Goal: Task Accomplishment & Management: Use online tool/utility

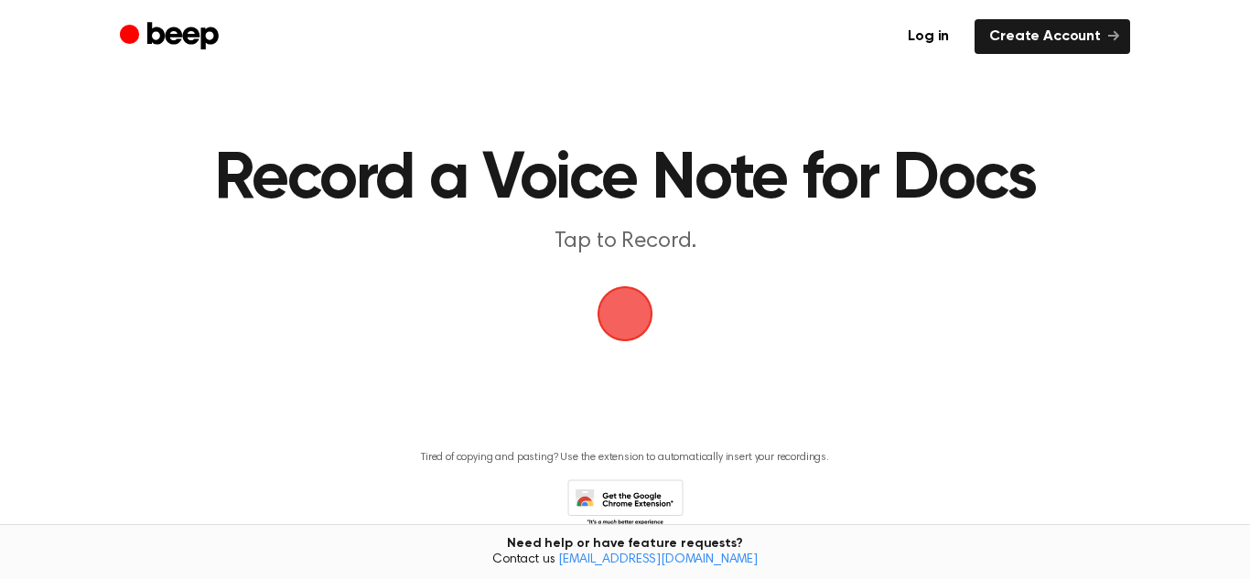
click at [623, 316] on span "button" at bounding box center [624, 313] width 77 height 77
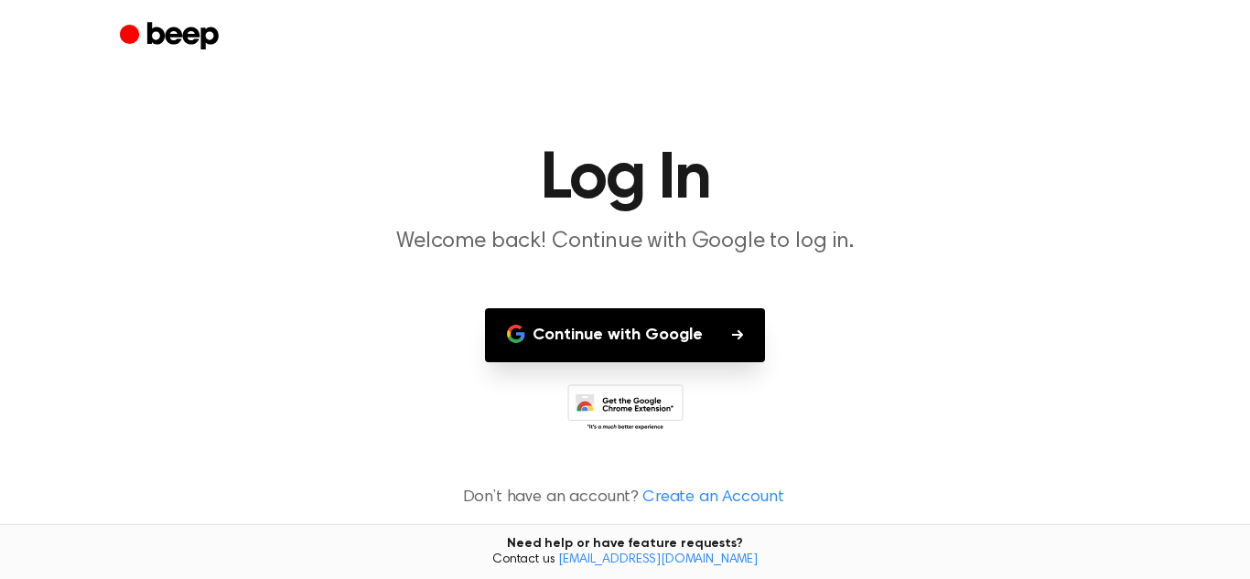
click at [623, 316] on button "Continue with Google" at bounding box center [625, 335] width 280 height 54
click at [734, 326] on button "Continue with Google" at bounding box center [625, 335] width 280 height 54
click at [611, 316] on button "Continue with Google" at bounding box center [625, 335] width 280 height 54
click at [667, 341] on button "Continue with Google" at bounding box center [625, 335] width 280 height 54
